Goal: Find specific page/section: Find specific page/section

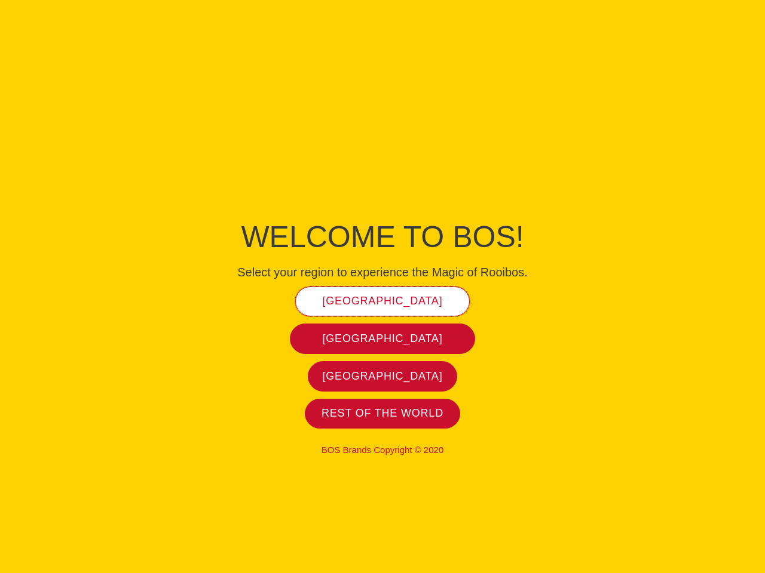
click at [382, 301] on span "[GEOGRAPHIC_DATA]" at bounding box center [383, 301] width 120 height 14
click at [382, 339] on span "[GEOGRAPHIC_DATA]" at bounding box center [383, 339] width 120 height 14
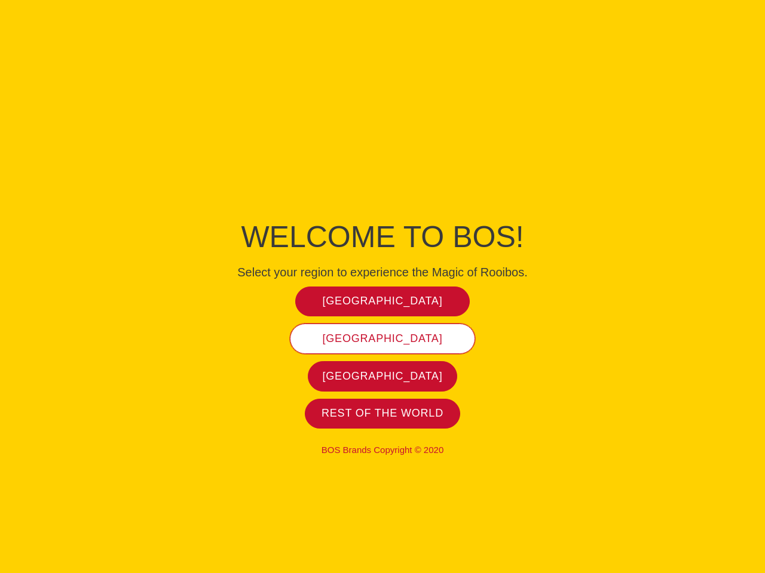
click at [382, 339] on span "[GEOGRAPHIC_DATA]" at bounding box center [383, 339] width 120 height 14
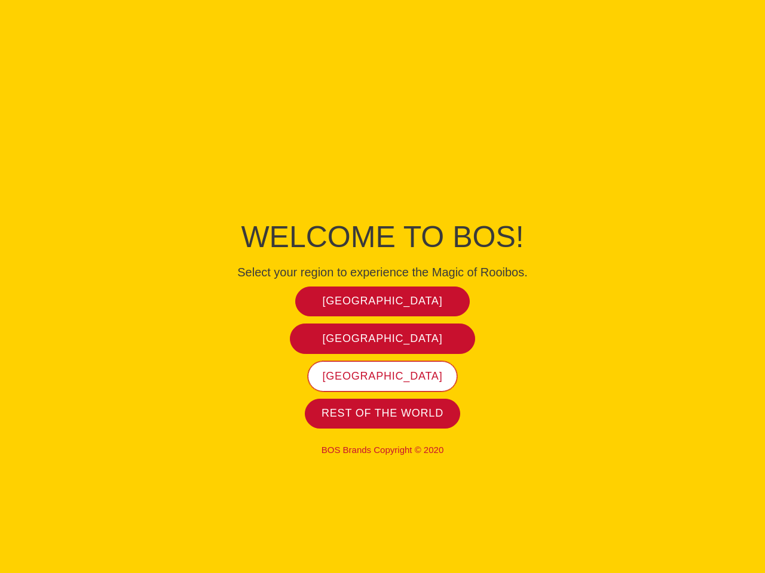
click at [382, 376] on span "[GEOGRAPHIC_DATA]" at bounding box center [383, 377] width 120 height 14
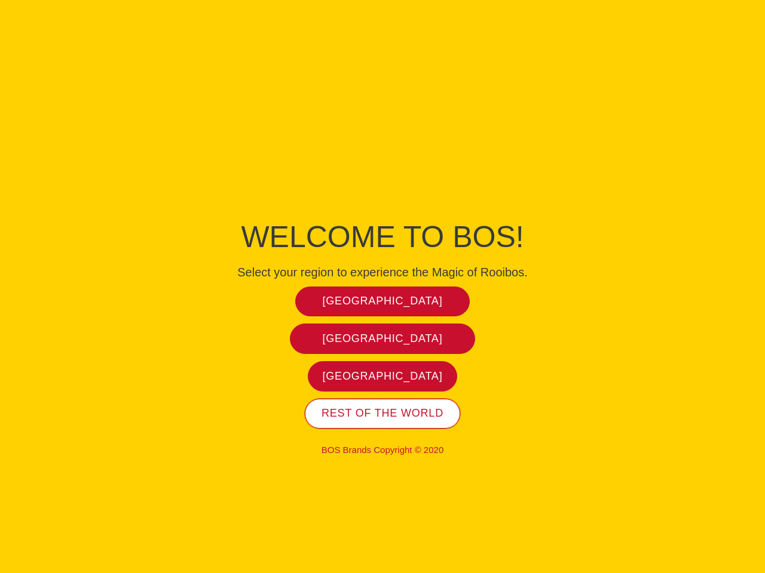
click at [382, 413] on span "Rest of the world" at bounding box center [382, 414] width 122 height 14
